Goal: Task Accomplishment & Management: Use online tool/utility

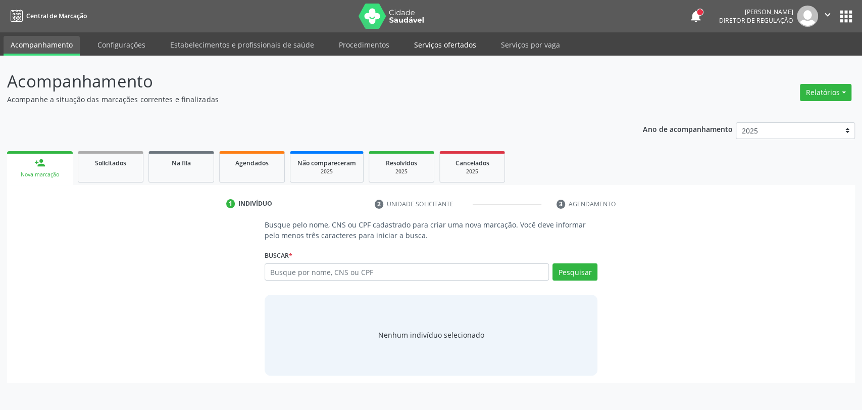
click at [446, 38] on link "Serviços ofertados" at bounding box center [445, 45] width 76 height 18
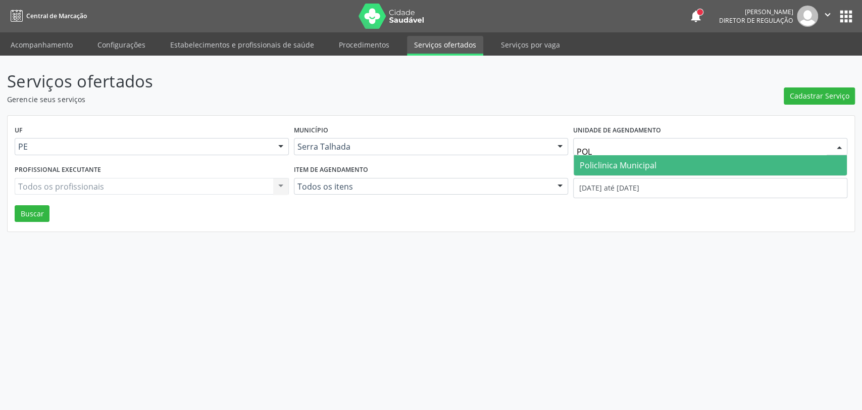
type input "POLI"
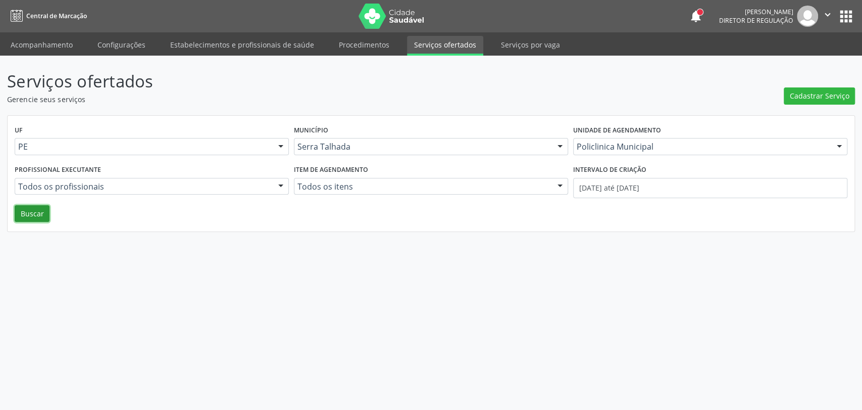
click at [36, 212] on button "Buscar" at bounding box center [32, 213] width 35 height 17
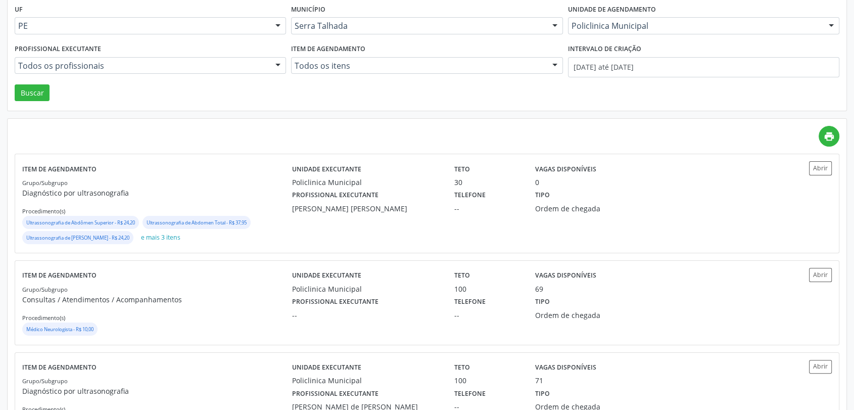
scroll to position [224, 0]
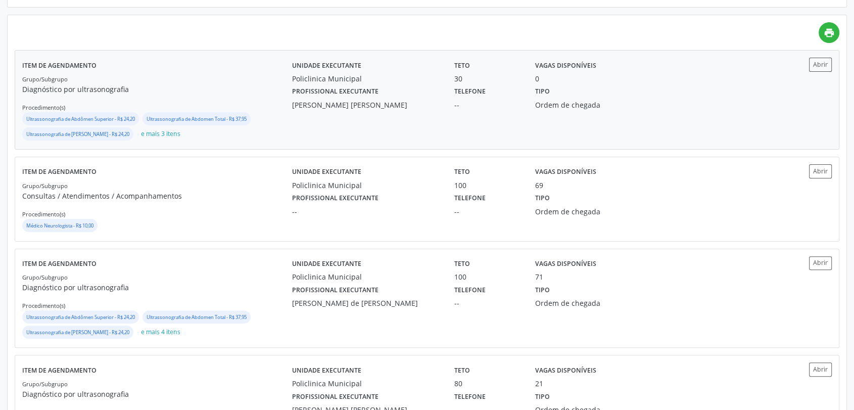
click at [415, 97] on div "Profissional executante Maira Cavalcanti Lima Barros" at bounding box center [366, 97] width 162 height 26
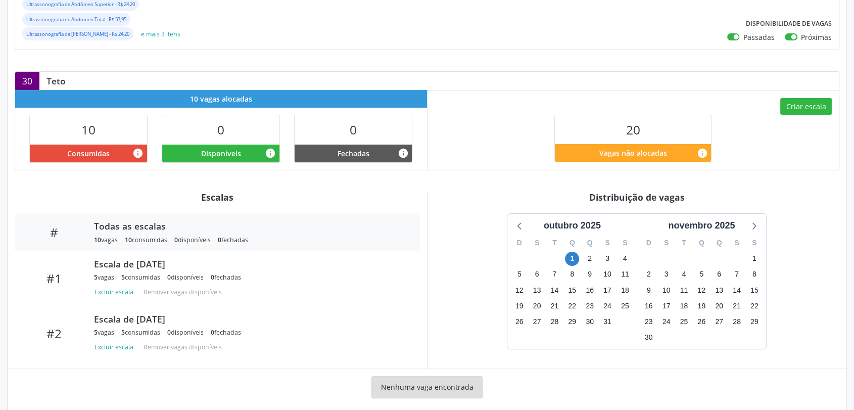
scroll to position [203, 0]
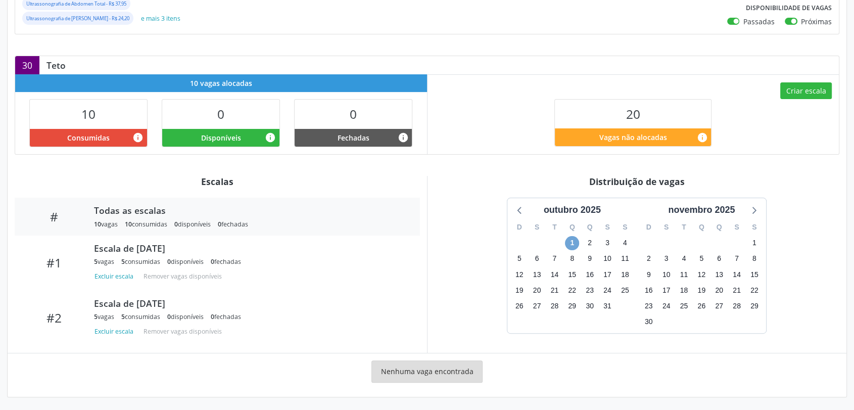
click at [570, 244] on span "1" at bounding box center [572, 243] width 14 height 14
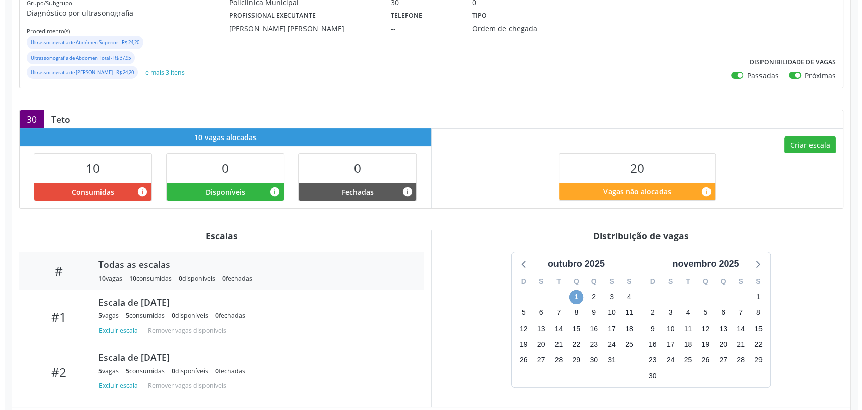
scroll to position [114, 0]
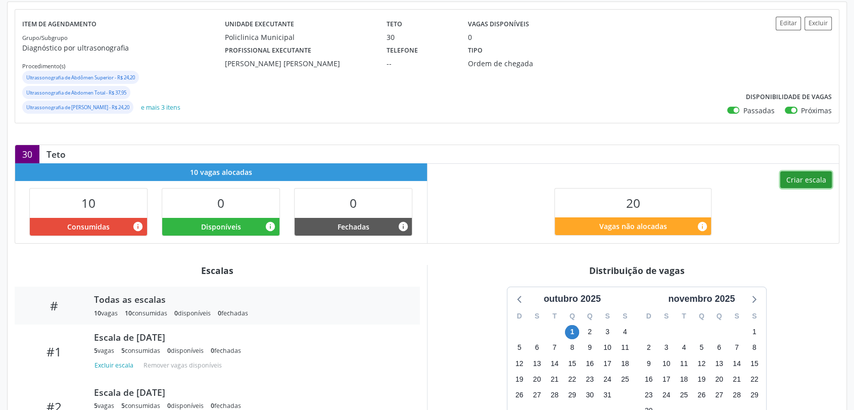
click at [815, 175] on button "Criar escala" at bounding box center [806, 179] width 52 height 17
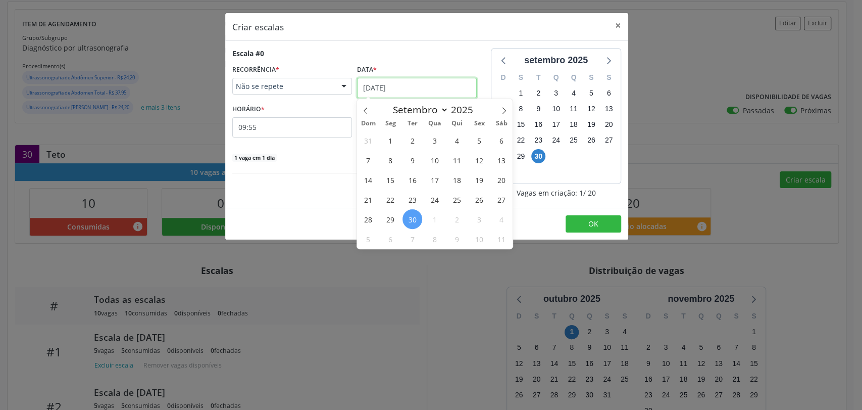
click at [382, 86] on input "[DATE]" at bounding box center [417, 88] width 120 height 20
click at [505, 104] on span at bounding box center [504, 107] width 17 height 17
select select "9"
click at [458, 137] on span "2" at bounding box center [457, 140] width 20 height 20
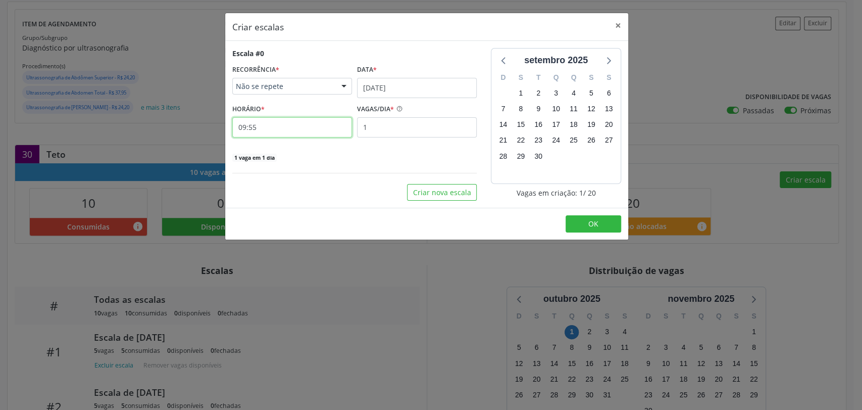
click at [296, 128] on input "09:55" at bounding box center [292, 127] width 120 height 20
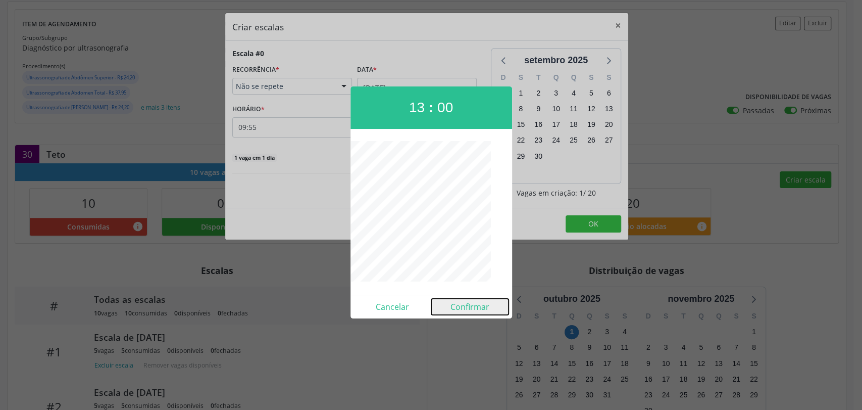
click at [478, 304] on button "Confirmar" at bounding box center [469, 307] width 77 height 16
type input "13:00"
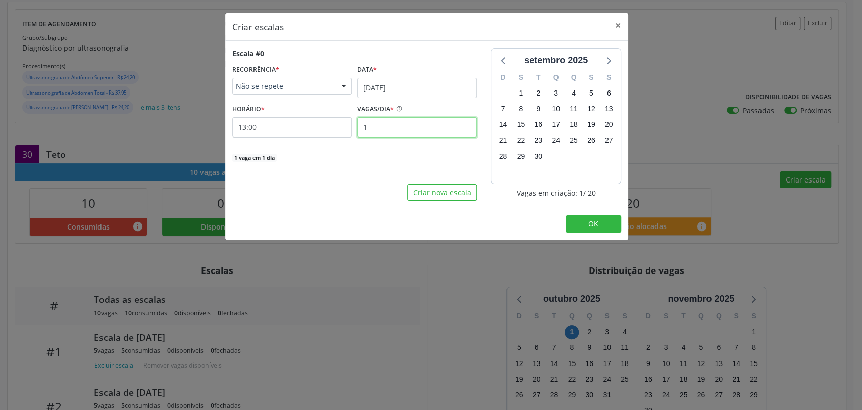
click at [421, 126] on input "1" at bounding box center [417, 127] width 120 height 20
type input "5"
type input "2"
click at [606, 218] on button "OK" at bounding box center [594, 223] width 56 height 17
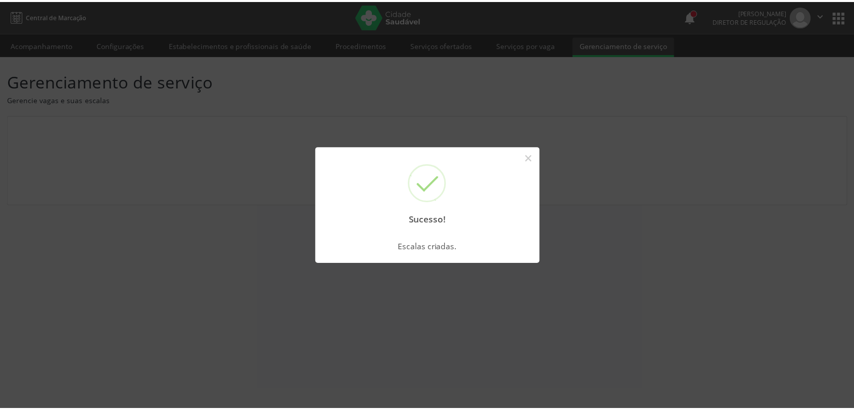
scroll to position [0, 0]
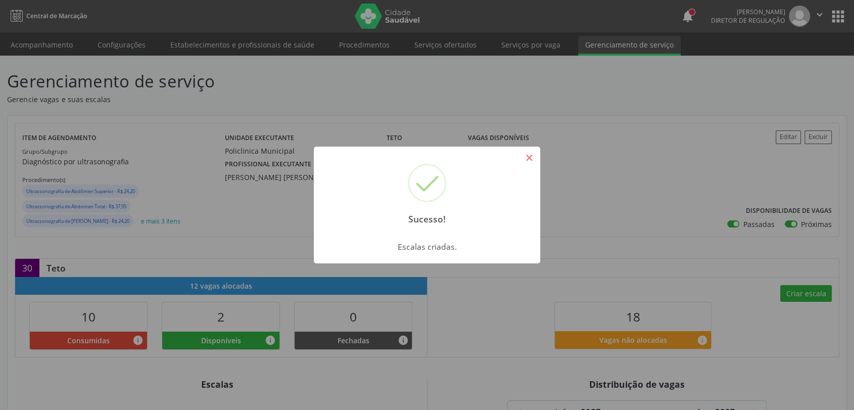
click at [536, 155] on button "×" at bounding box center [528, 157] width 17 height 17
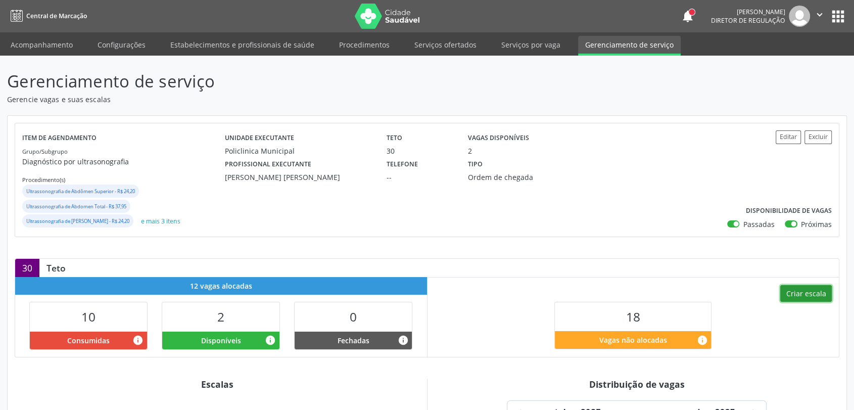
click at [798, 288] on button "Criar escala" at bounding box center [806, 293] width 52 height 17
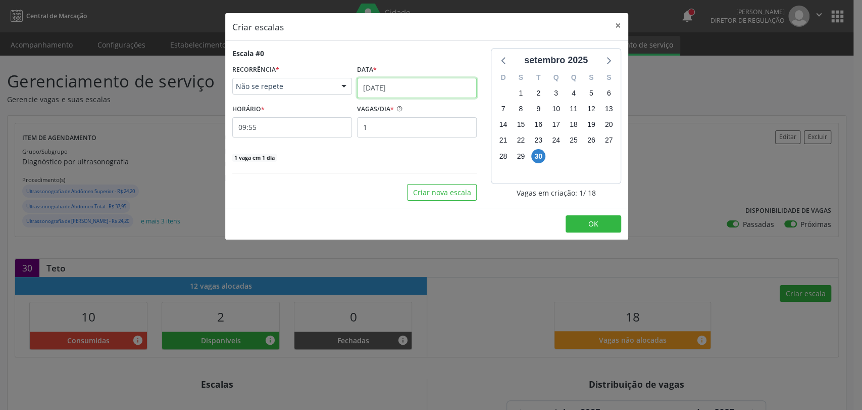
click at [389, 83] on input "[DATE]" at bounding box center [417, 88] width 120 height 20
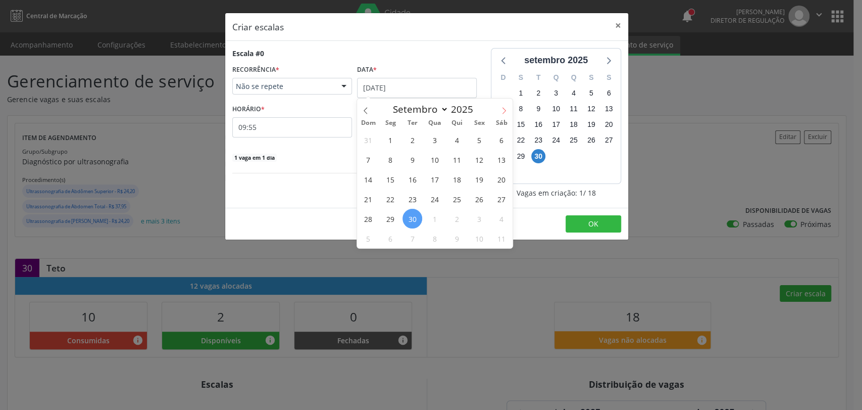
click at [500, 106] on span at bounding box center [504, 107] width 17 height 17
select select "9"
click at [437, 135] on span "1" at bounding box center [435, 140] width 20 height 20
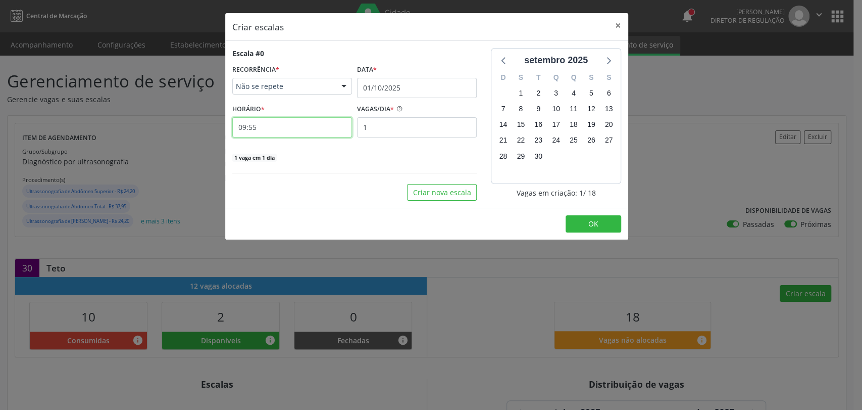
click at [293, 125] on input "09:55" at bounding box center [292, 127] width 120 height 20
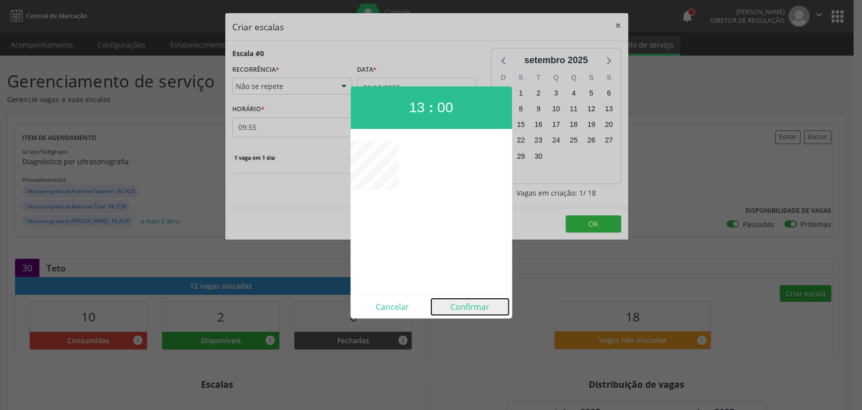
click at [473, 303] on button "Confirmar" at bounding box center [469, 307] width 77 height 16
type input "13:00"
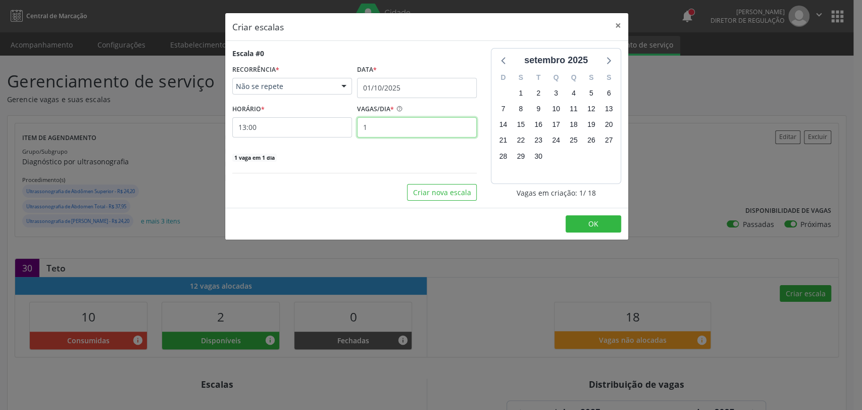
click at [408, 124] on input "1" at bounding box center [417, 127] width 120 height 20
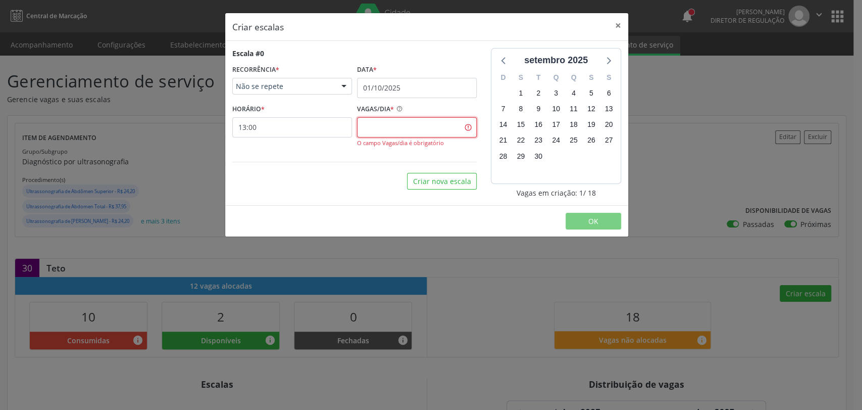
type input "3"
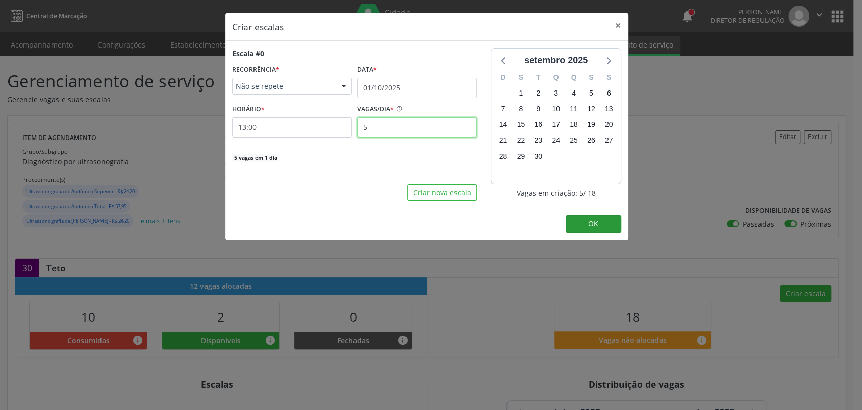
type input "5"
click at [590, 228] on button "OK" at bounding box center [594, 223] width 56 height 17
